Goal: Task Accomplishment & Management: Use online tool/utility

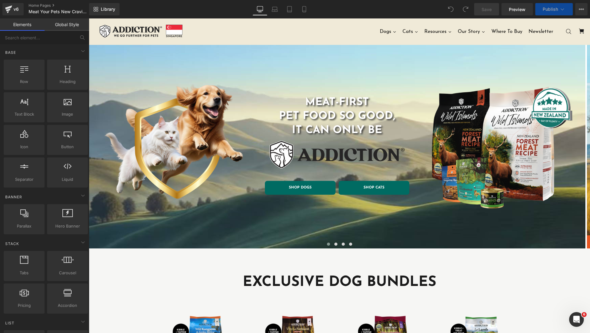
click at [556, 6] on button "Publish" at bounding box center [555, 9] width 38 height 12
click at [559, 10] on button "Publish" at bounding box center [555, 9] width 38 height 12
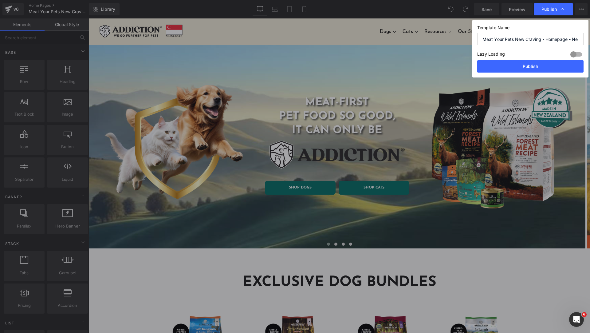
click at [563, 38] on input "Meat Your Pets New Craving - Homepage - New" at bounding box center [530, 39] width 106 height 12
click at [553, 51] on div "Lazy Loading Build Upgrade plan to unlock" at bounding box center [530, 55] width 106 height 10
click at [549, 64] on button "Publish" at bounding box center [530, 66] width 106 height 12
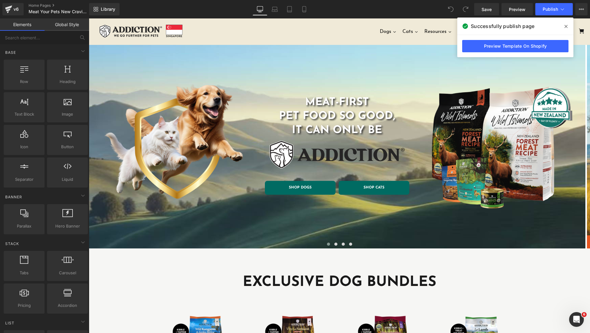
click at [588, 12] on div "Save Preview Publish Scheduled View Live Page View with current Template Save T…" at bounding box center [531, 9] width 118 height 12
click at [583, 10] on icon at bounding box center [581, 9] width 5 height 5
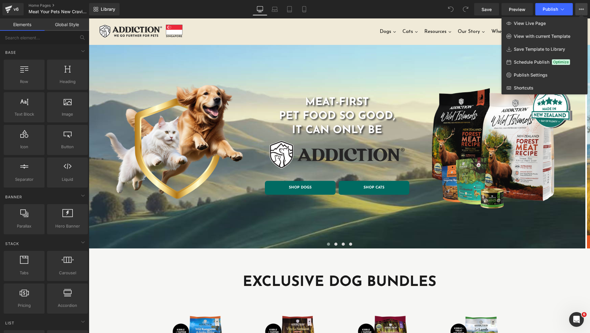
click at [345, 26] on div at bounding box center [339, 175] width 501 height 314
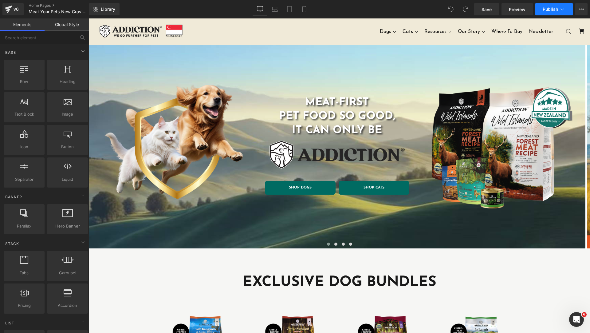
click at [570, 10] on button "Publish" at bounding box center [555, 9] width 38 height 12
click at [580, 8] on icon at bounding box center [581, 9] width 5 height 5
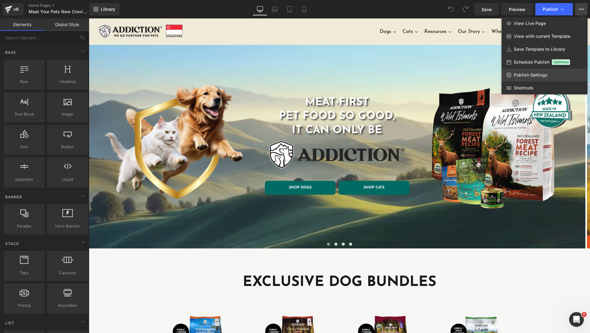
click at [528, 74] on span "Publish Settings" at bounding box center [531, 75] width 34 height 6
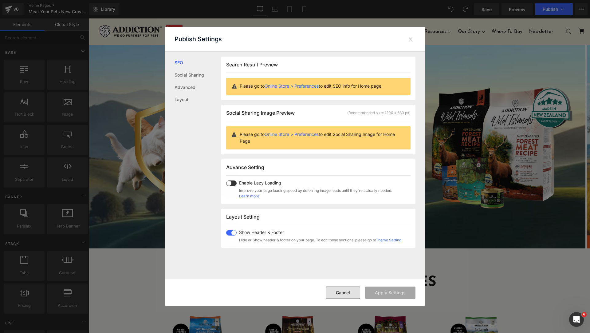
click at [333, 293] on button "Cancel" at bounding box center [343, 293] width 34 height 12
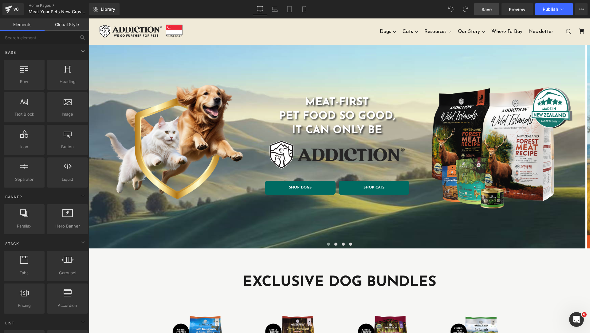
click at [491, 8] on span "Save" at bounding box center [487, 9] width 10 height 6
click at [544, 7] on span "Publish" at bounding box center [550, 9] width 15 height 5
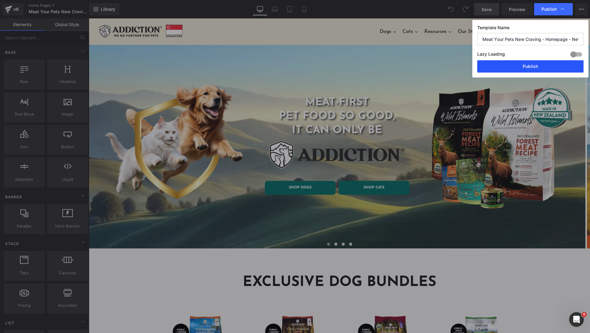
click at [522, 69] on button "Publish" at bounding box center [530, 66] width 106 height 12
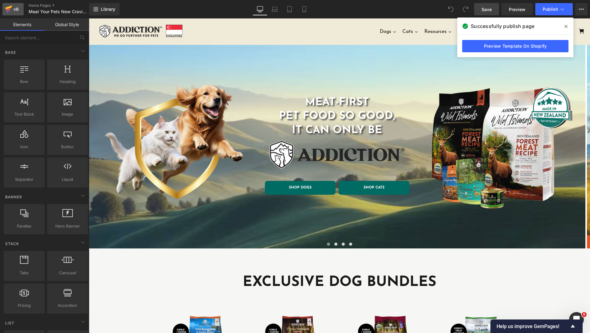
click at [18, 8] on div "v6" at bounding box center [16, 9] width 8 height 8
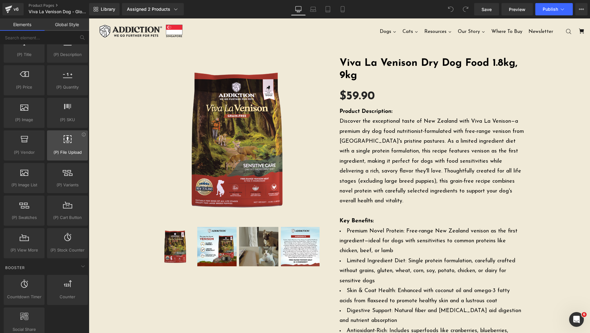
scroll to position [461, 0]
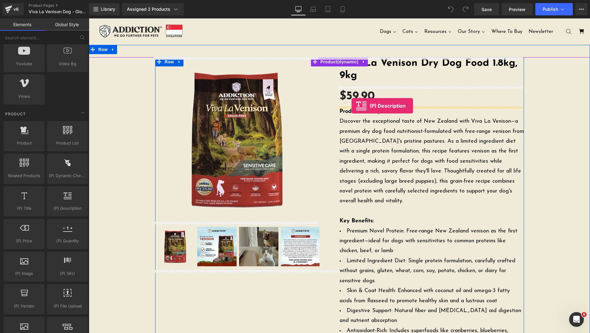
drag, startPoint x: 153, startPoint y: 223, endPoint x: 352, endPoint y: 106, distance: 230.7
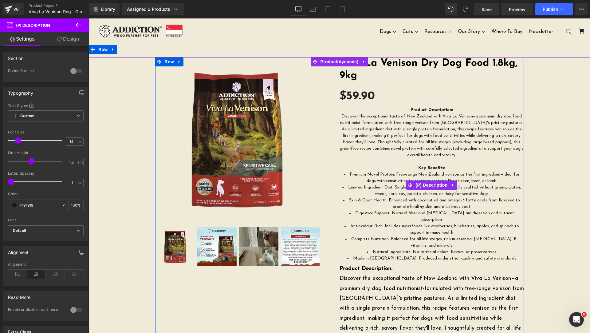
click at [393, 133] on p "Discover the exceptional taste of New Zealand with Viva La Venison—a premium dr…" at bounding box center [432, 135] width 184 height 45
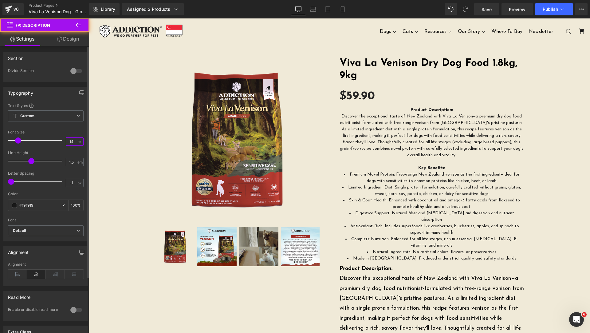
click at [73, 140] on input "14" at bounding box center [71, 142] width 11 height 8
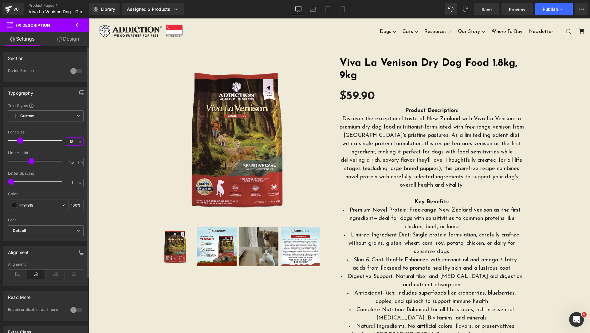
type input "18"
click at [53, 129] on div "Font Default Josefin Sans Familjen Grotesk Default Default Josefin Sans Familje…" at bounding box center [46, 164] width 76 height 122
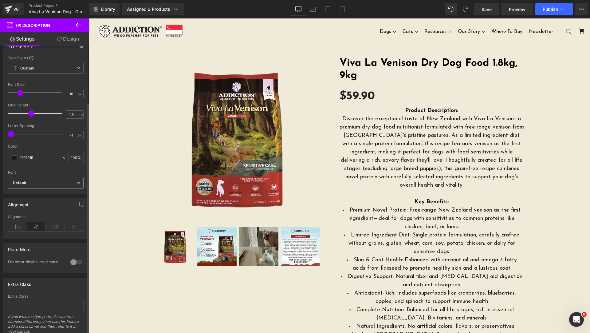
scroll to position [70, 0]
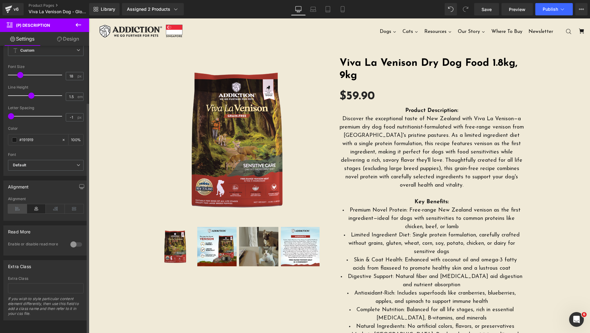
click at [17, 207] on icon at bounding box center [17, 208] width 19 height 9
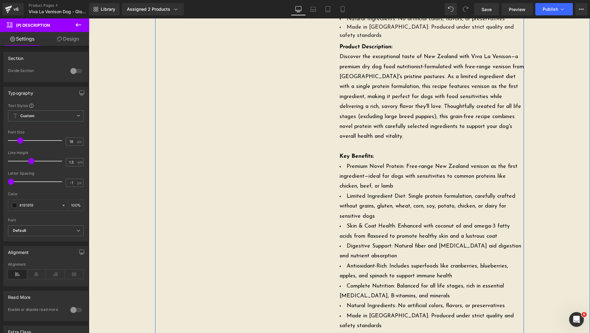
scroll to position [154, 0]
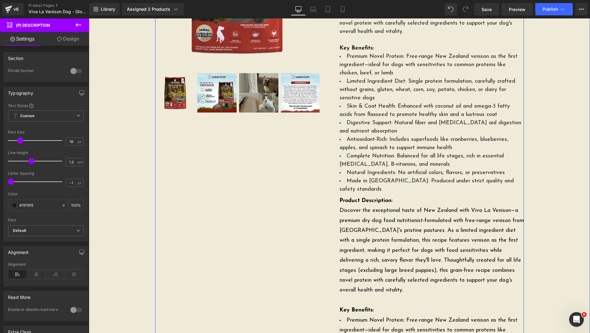
click at [414, 247] on p "Discover the exceptional taste of New Zealand with Viva La Venison—a premium dr…" at bounding box center [432, 251] width 184 height 90
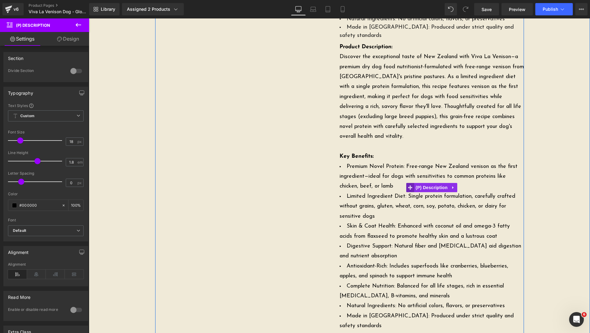
click at [408, 187] on icon at bounding box center [410, 187] width 4 height 5
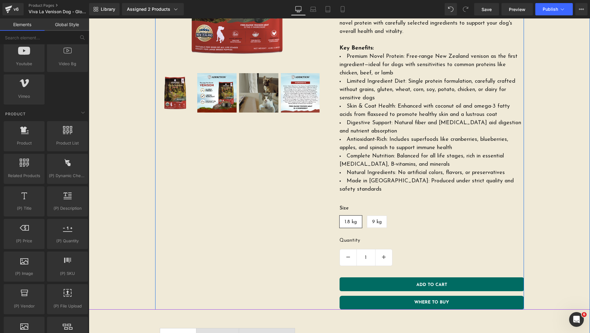
scroll to position [0, 0]
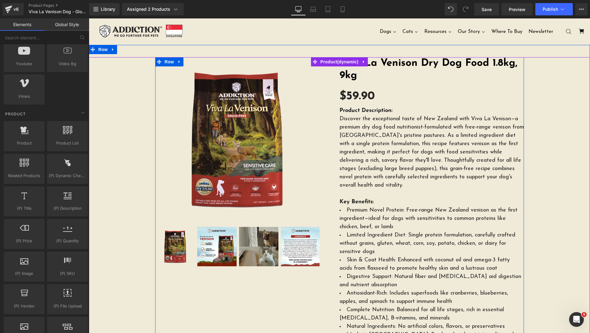
click at [391, 143] on p "Discover the exceptional taste of New Zealand with Viva La Venison—a premium dr…" at bounding box center [432, 152] width 184 height 75
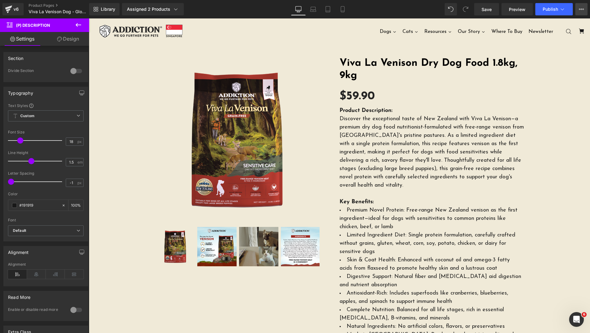
click at [581, 11] on icon at bounding box center [581, 9] width 5 height 5
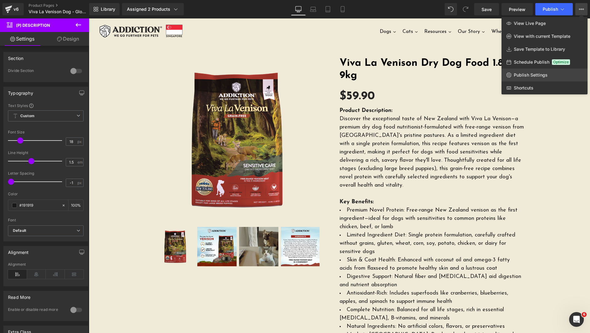
click at [540, 77] on span "Publish Settings" at bounding box center [531, 75] width 34 height 6
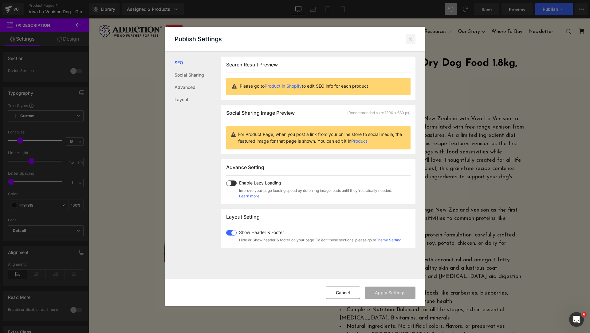
click at [412, 40] on icon at bounding box center [411, 39] width 6 height 6
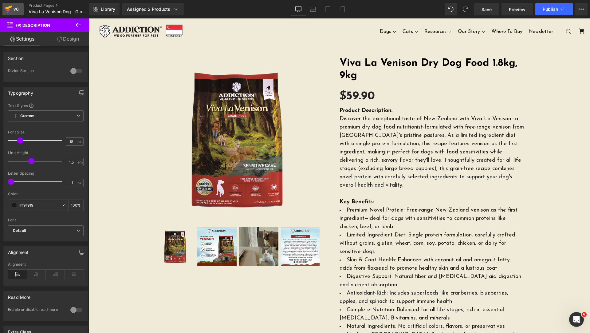
click at [17, 10] on div "v6" at bounding box center [16, 9] width 8 height 8
